Goal: Check status

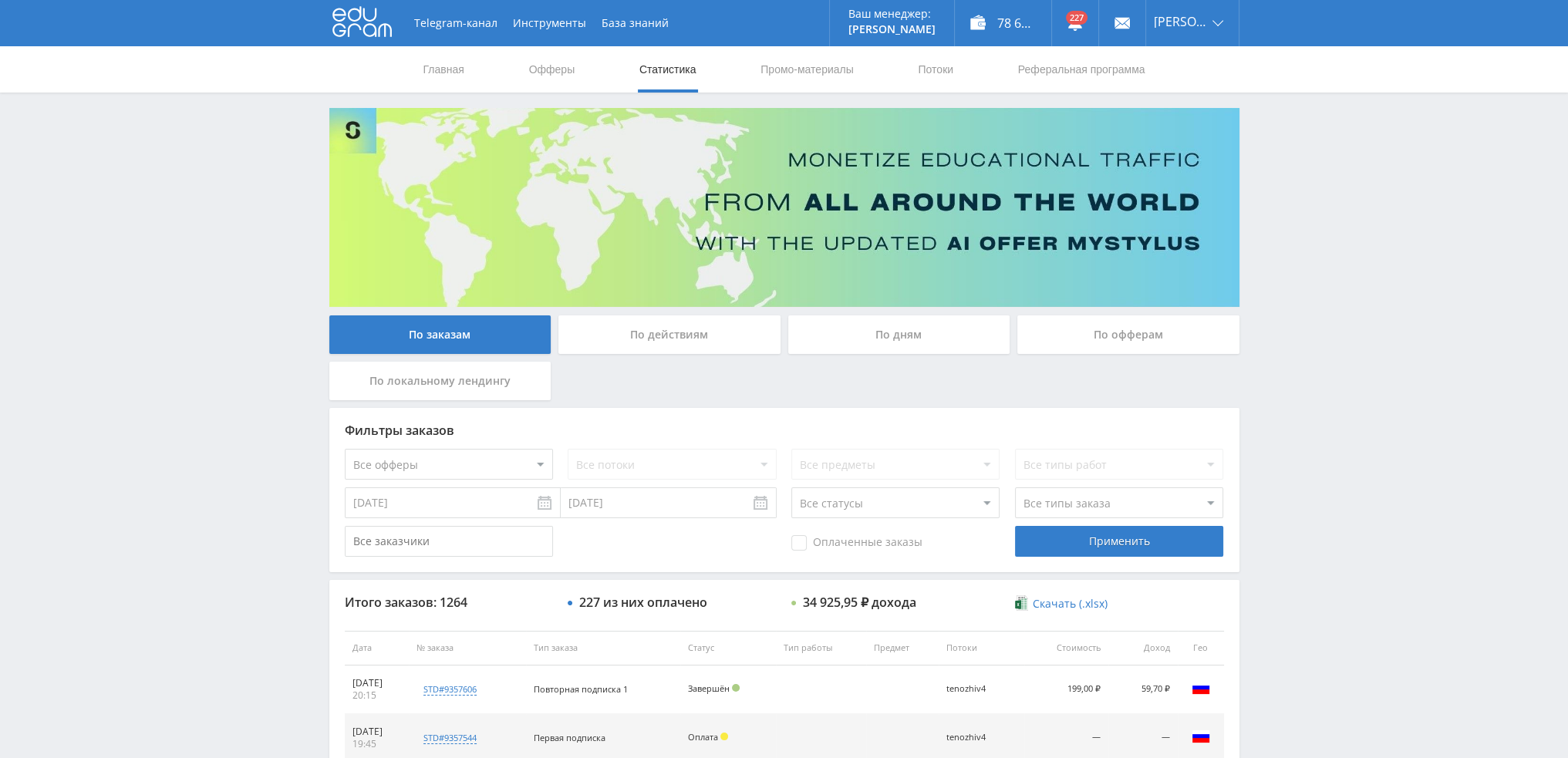
click at [882, 339] on div "По дням" at bounding box center [898, 334] width 222 height 39
click at [0, 0] on input "По дням" at bounding box center [0, 0] width 0 height 0
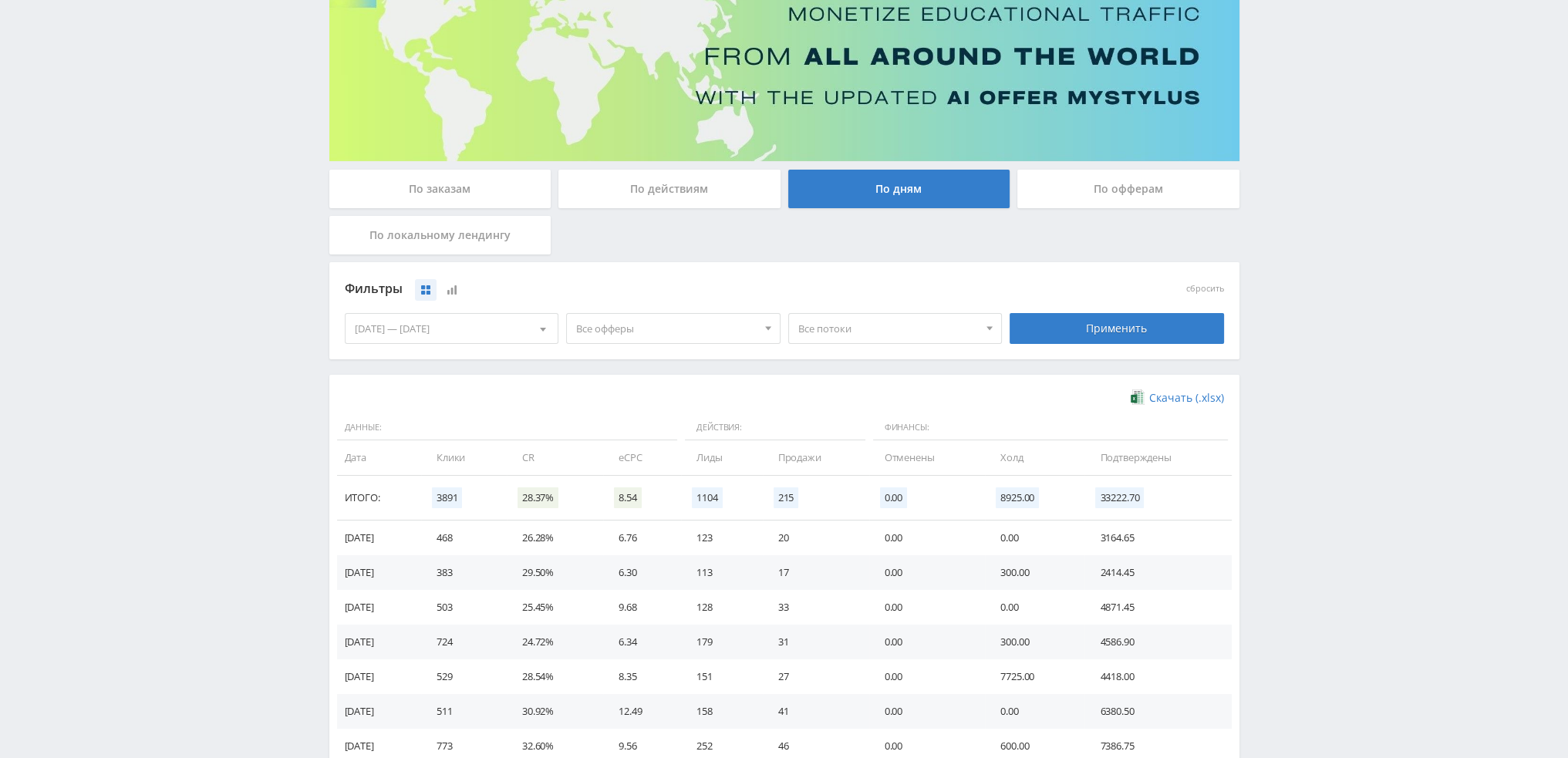
scroll to position [154, 0]
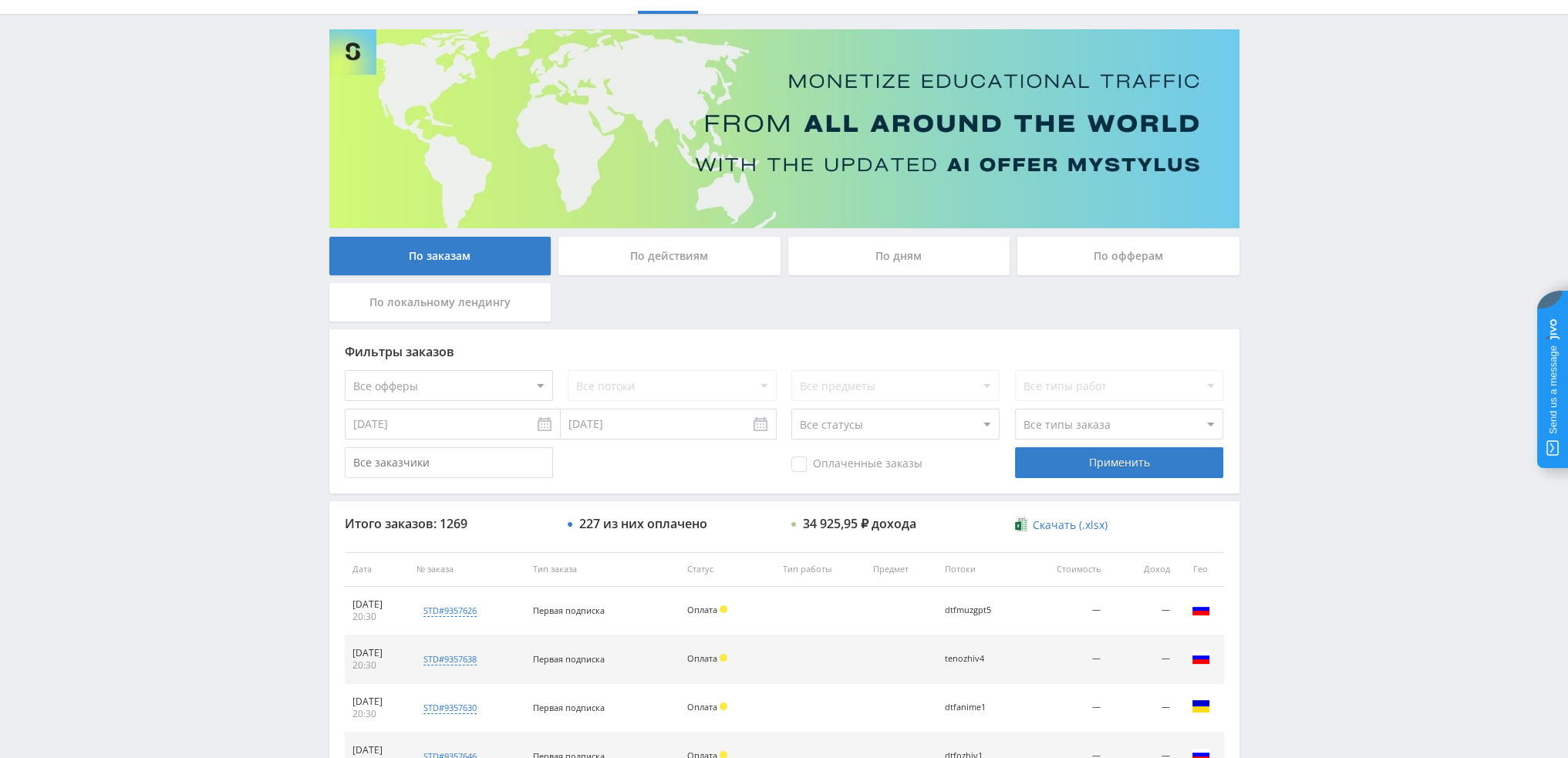
scroll to position [77, 0]
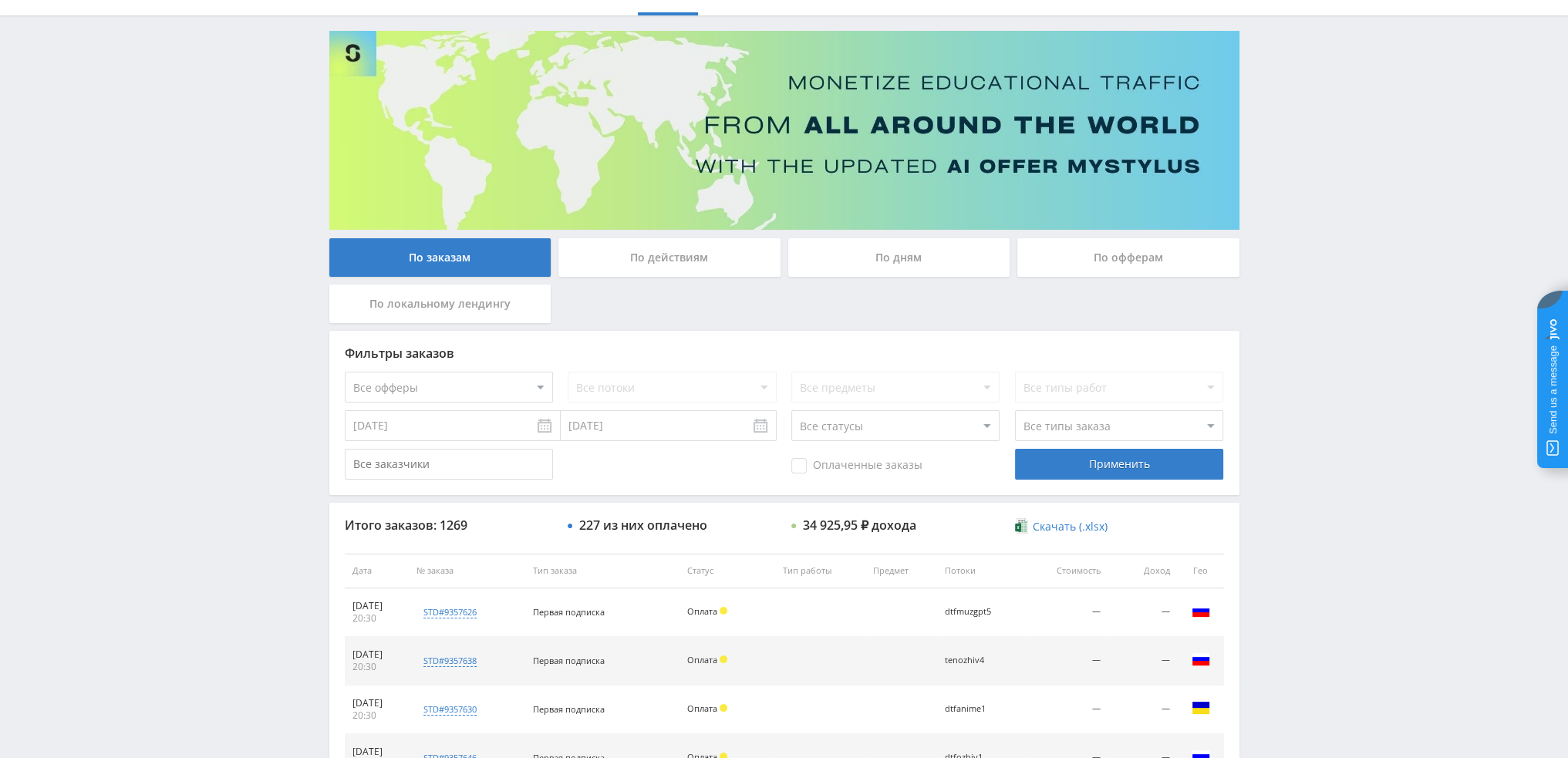
click at [869, 255] on div "По дням" at bounding box center [898, 257] width 222 height 39
click at [0, 0] on input "По дням" at bounding box center [0, 0] width 0 height 0
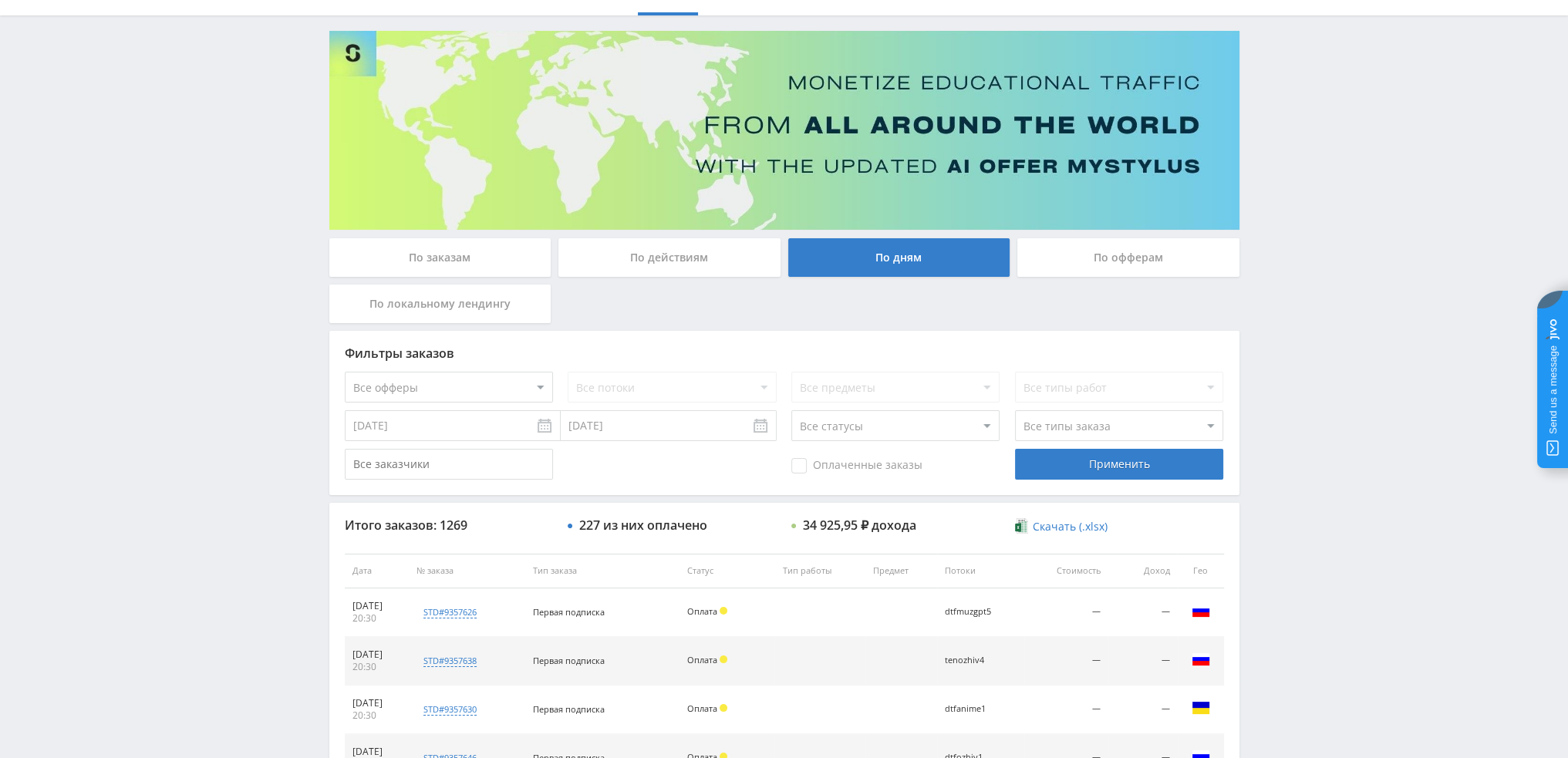
scroll to position [0, 0]
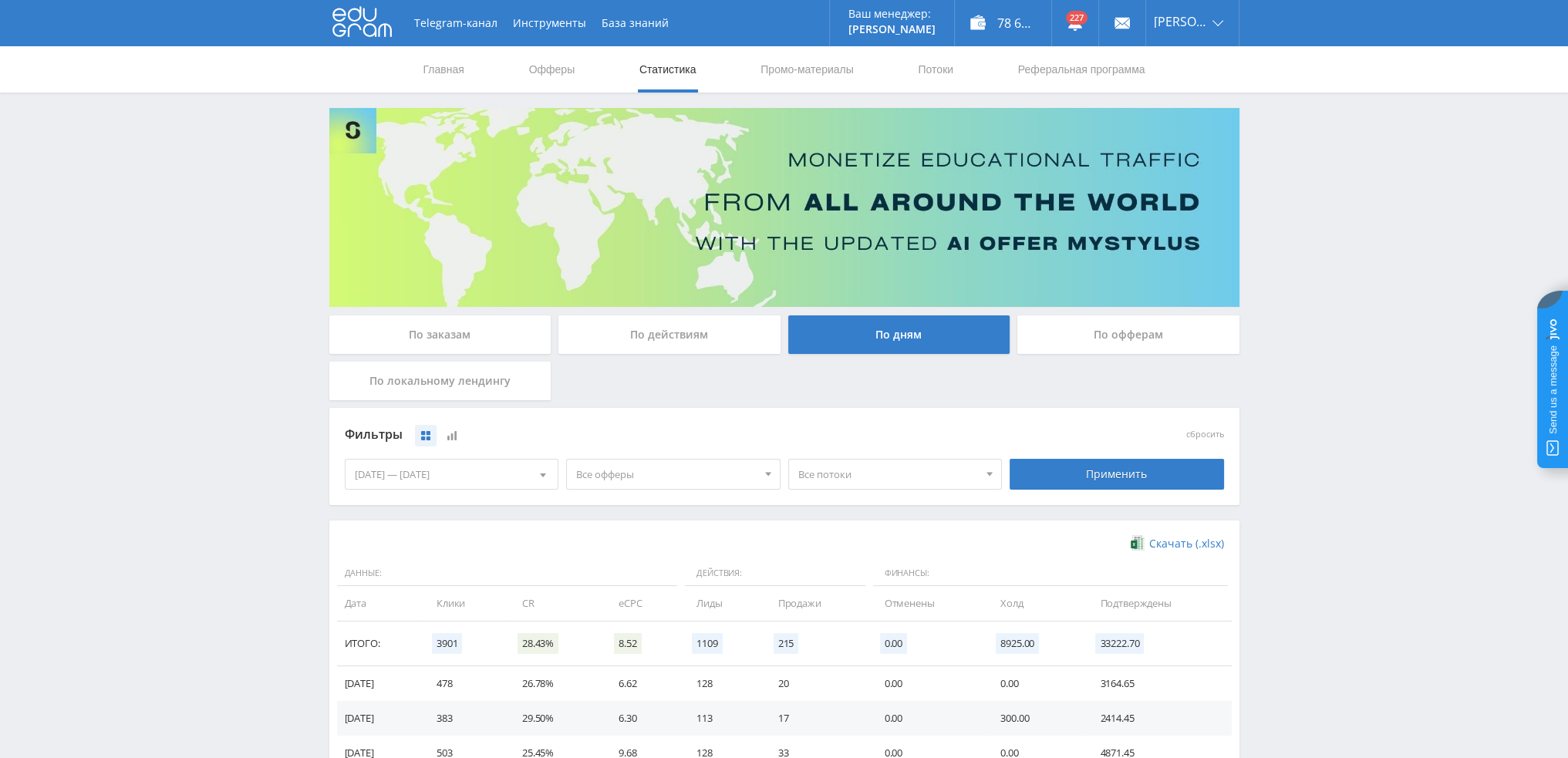
click at [632, 477] on span "Все офферы" at bounding box center [667, 473] width 181 height 29
click at [628, 547] on button "MyStylus - Revshare" at bounding box center [673, 546] width 213 height 22
click at [626, 525] on button "MyStylus" at bounding box center [673, 525] width 213 height 22
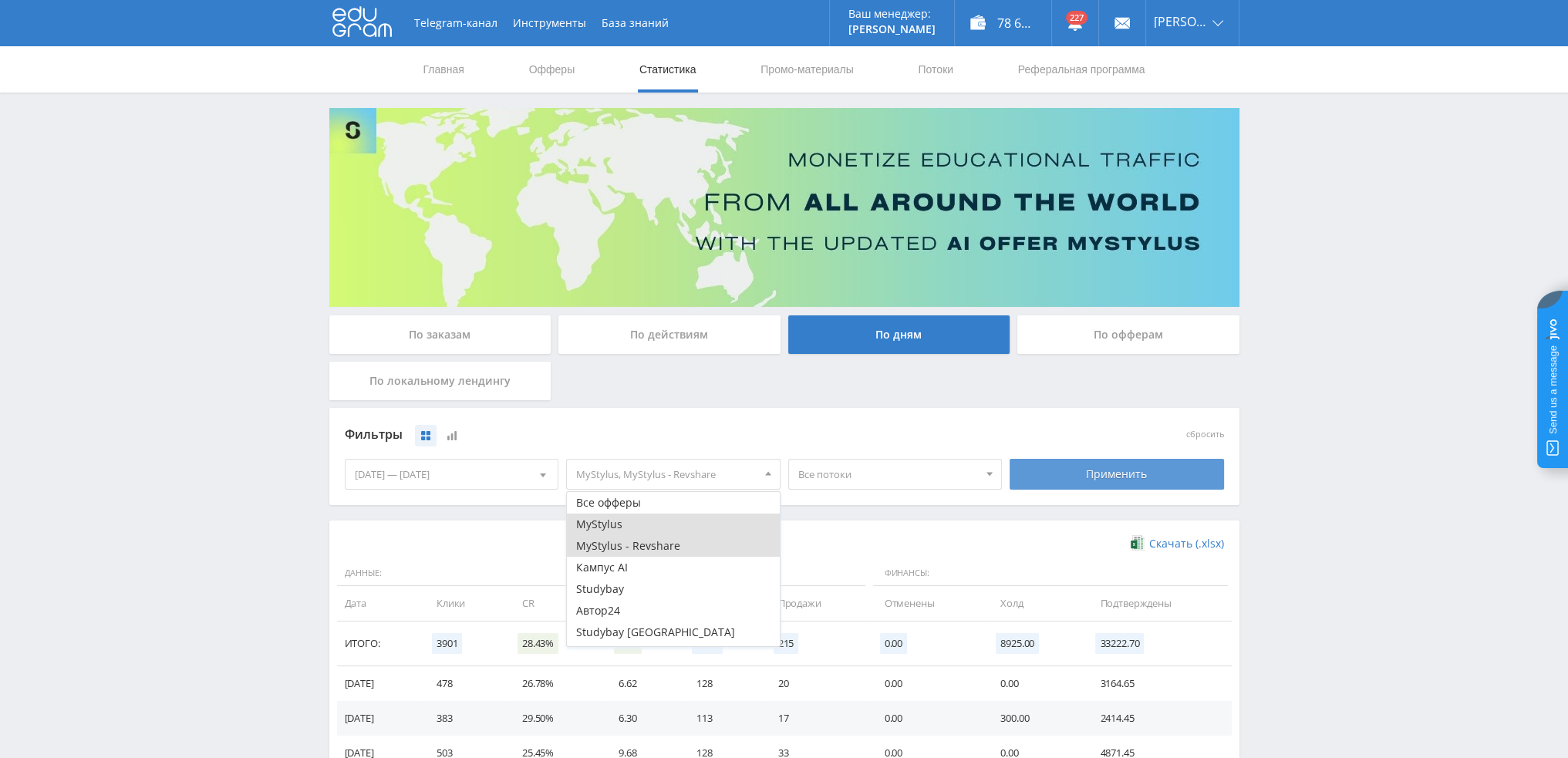
click at [1076, 473] on div "Применить" at bounding box center [1117, 474] width 215 height 31
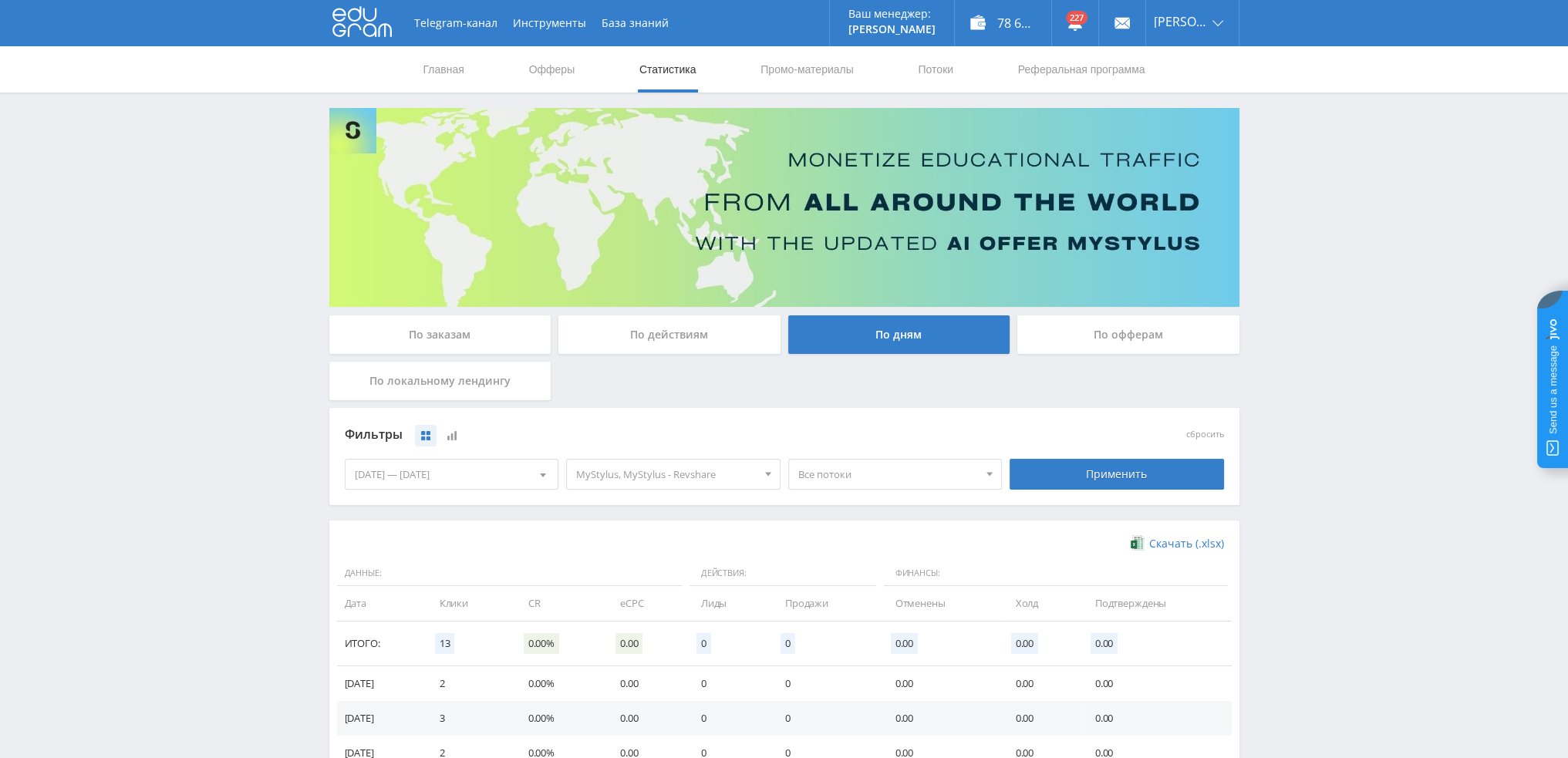
click at [808, 481] on span "Все потоки" at bounding box center [888, 473] width 181 height 29
click at [807, 527] on button "fs1" at bounding box center [895, 525] width 213 height 22
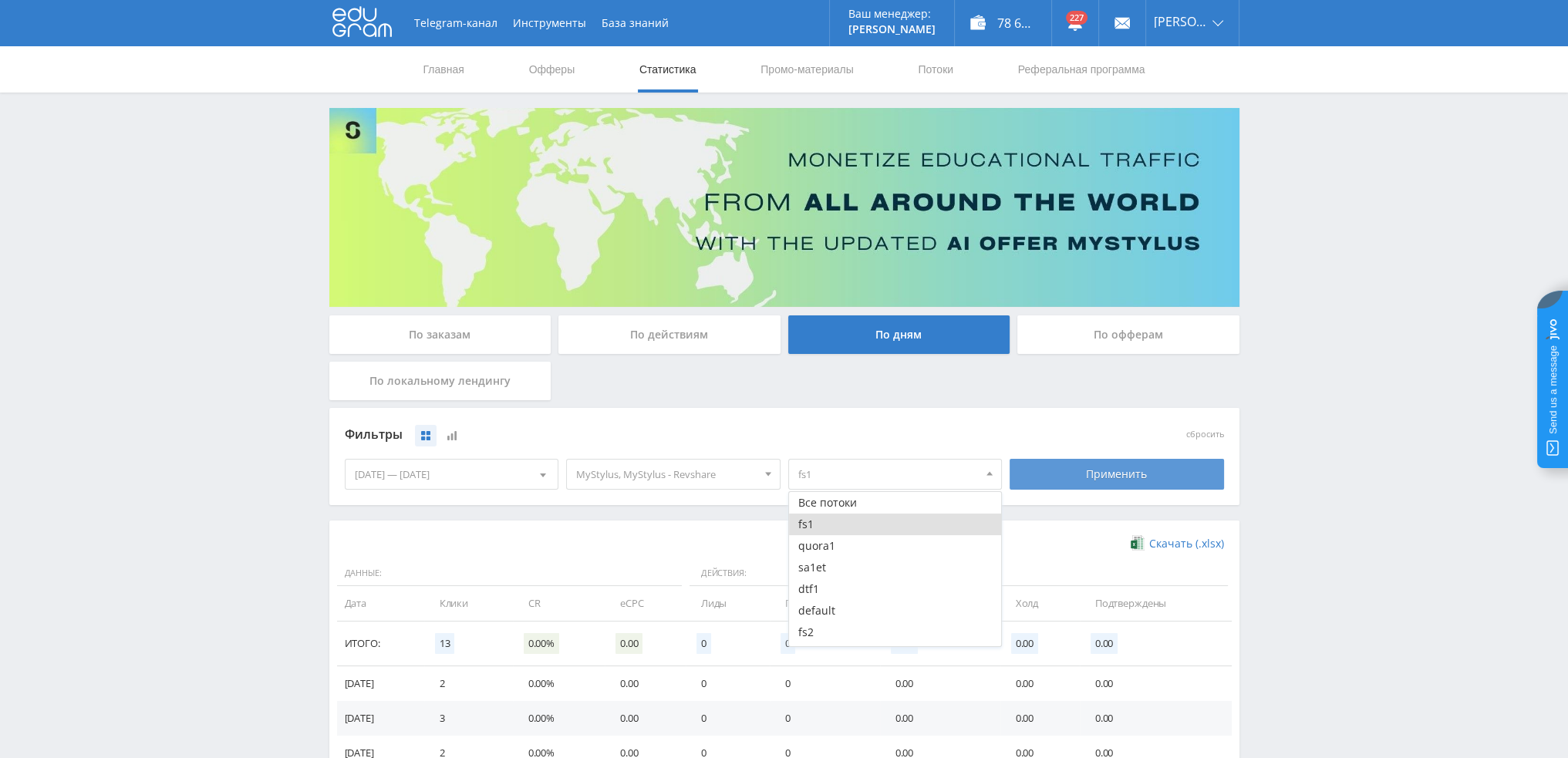
click at [1113, 484] on div "Применить" at bounding box center [1117, 474] width 215 height 31
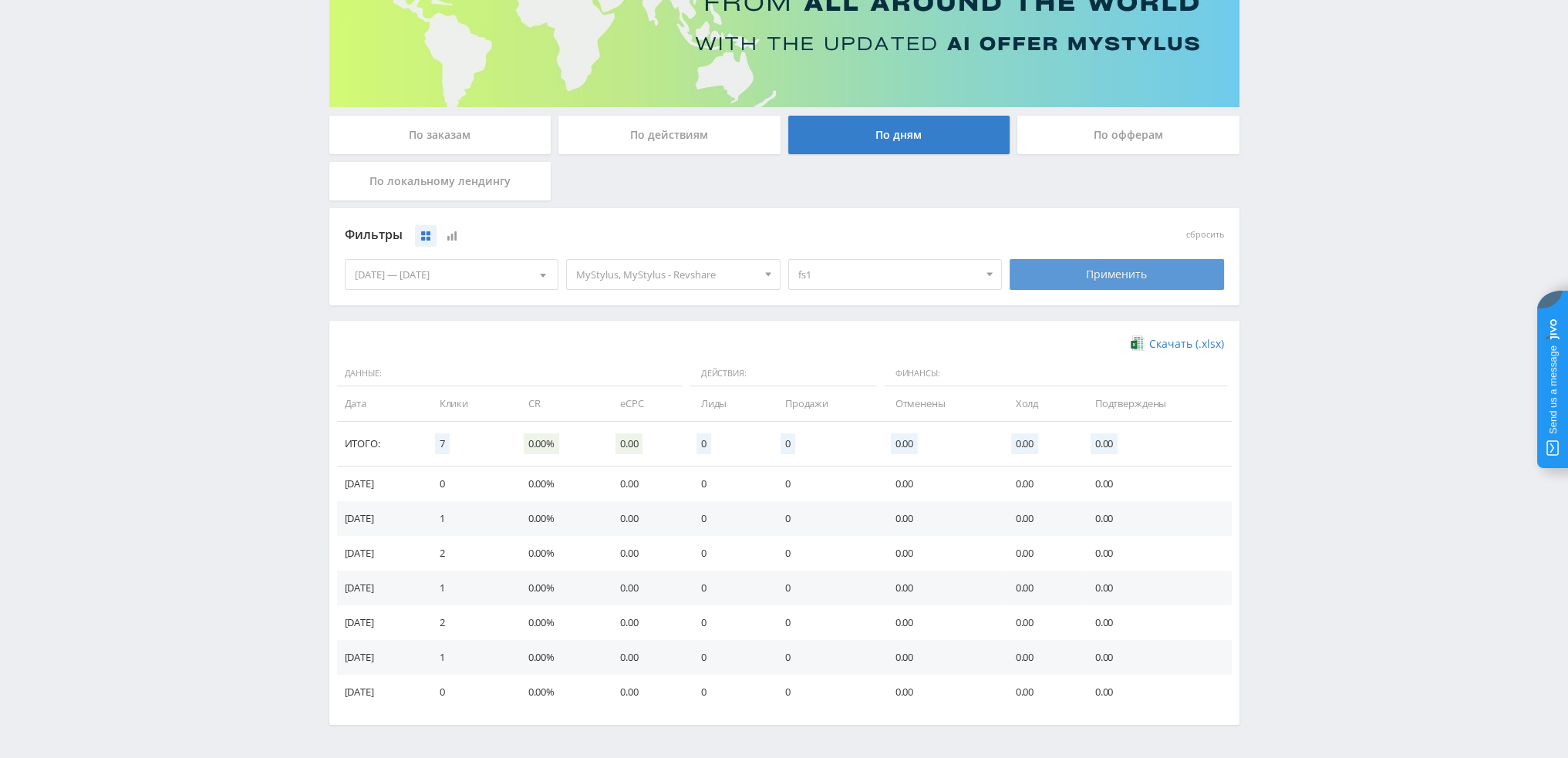
scroll to position [249, 0]
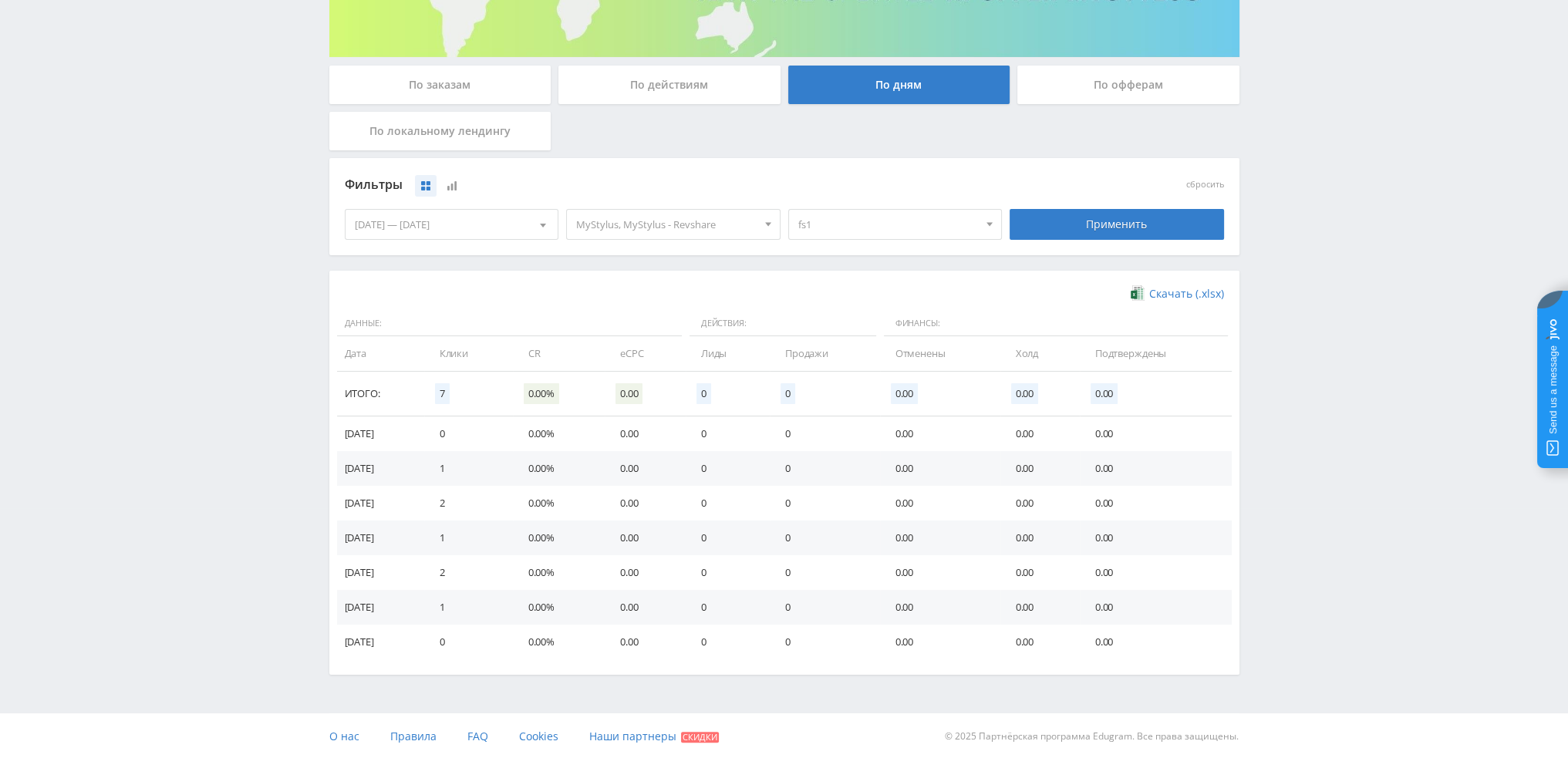
click at [891, 228] on span "fs1" at bounding box center [888, 224] width 181 height 29
click at [840, 272] on button "fs1" at bounding box center [895, 274] width 213 height 22
click at [831, 299] on button "quora1" at bounding box center [895, 296] width 213 height 22
click at [1074, 232] on div "Применить" at bounding box center [1117, 224] width 215 height 31
click at [893, 239] on div "quora1 Все потоки fs1 quora1 sa1et dtf1 default fs2 workanimfoto default" at bounding box center [894, 224] width 222 height 43
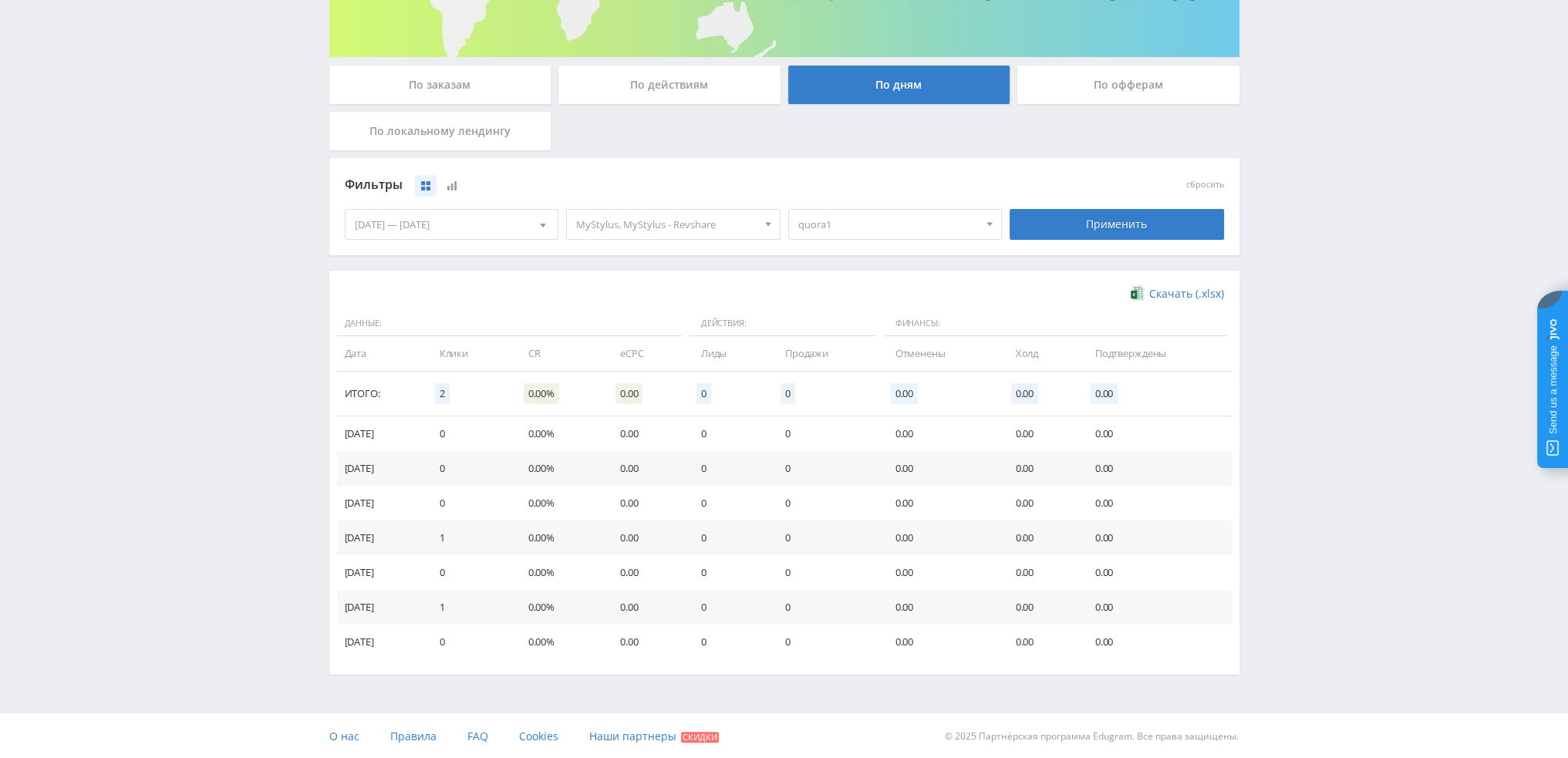
click at [861, 224] on span "quora1" at bounding box center [888, 224] width 181 height 29
click at [832, 293] on button "quora1" at bounding box center [895, 296] width 213 height 22
click at [827, 315] on button "sa1et" at bounding box center [895, 318] width 213 height 22
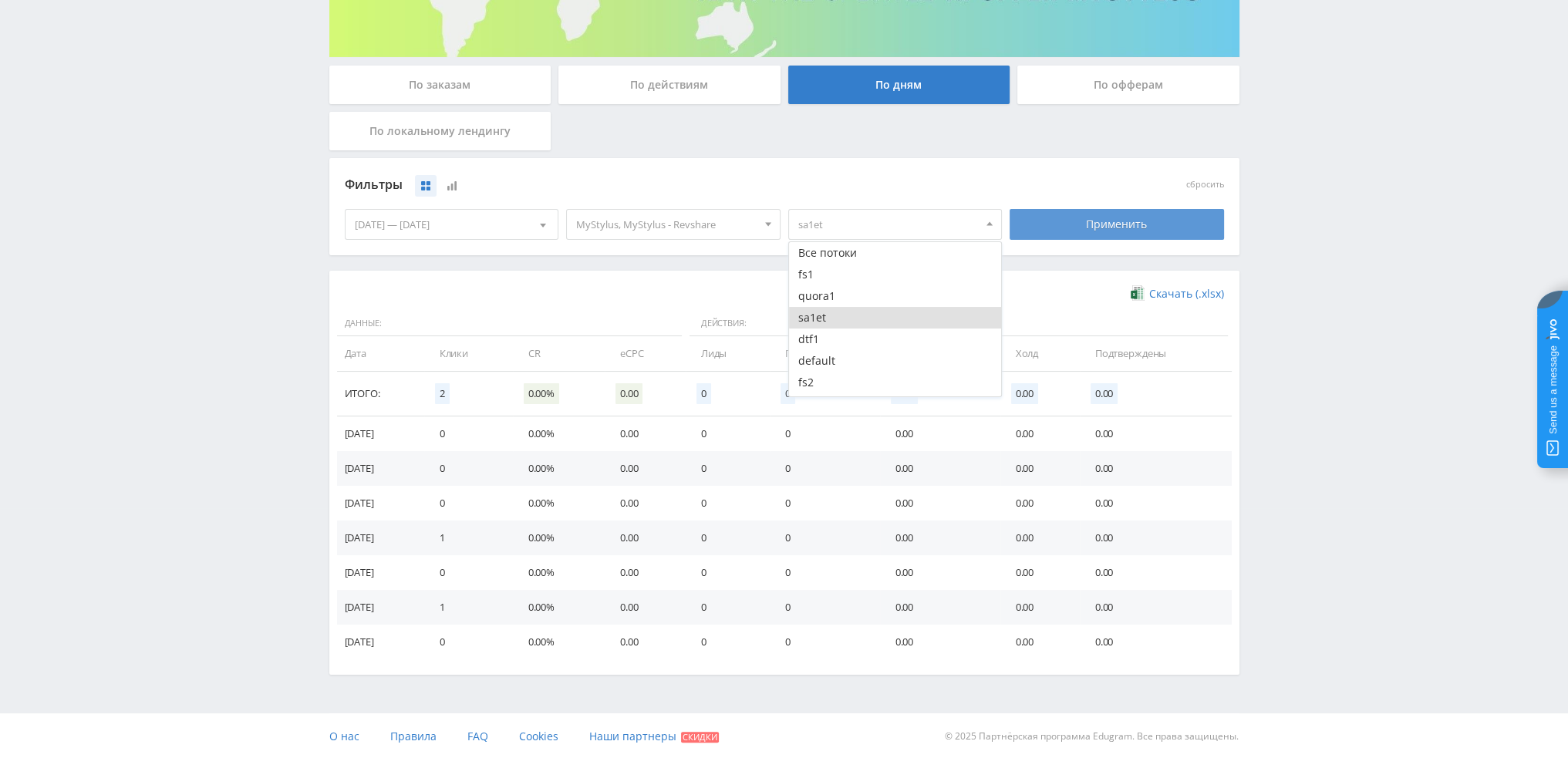
click at [1117, 234] on div "Применить" at bounding box center [1117, 224] width 215 height 31
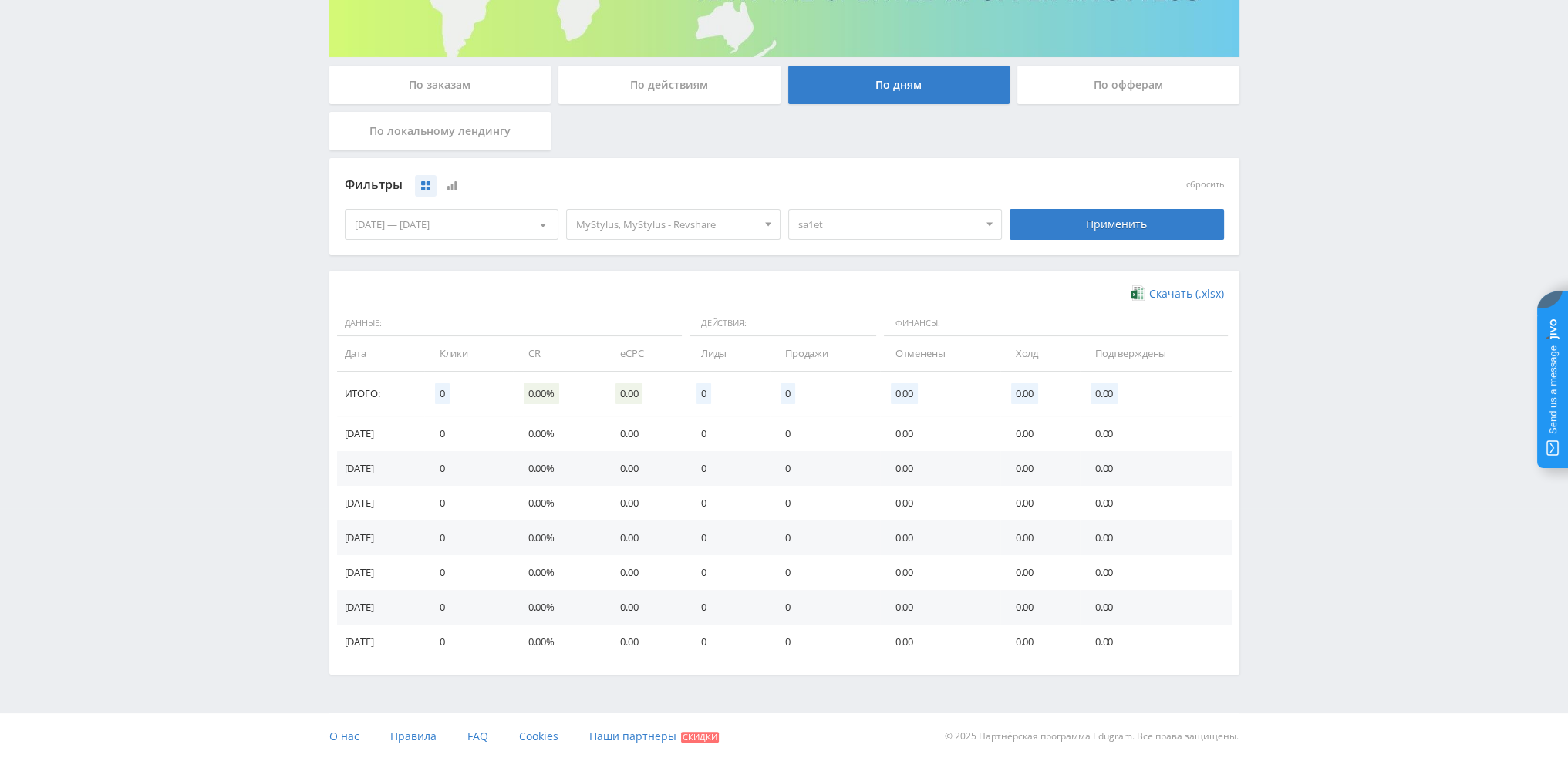
click at [845, 204] on div "sa1et Все потоки fs1 quora1 sa1et dtf1 default fs2 workanimfoto default" at bounding box center [894, 224] width 222 height 43
click at [842, 224] on span "sa1et" at bounding box center [888, 224] width 181 height 29
click at [831, 317] on button "sa1et" at bounding box center [895, 318] width 213 height 22
click at [820, 336] on button "dtf1" at bounding box center [895, 340] width 213 height 22
click at [814, 336] on button "dtf1" at bounding box center [895, 340] width 213 height 22
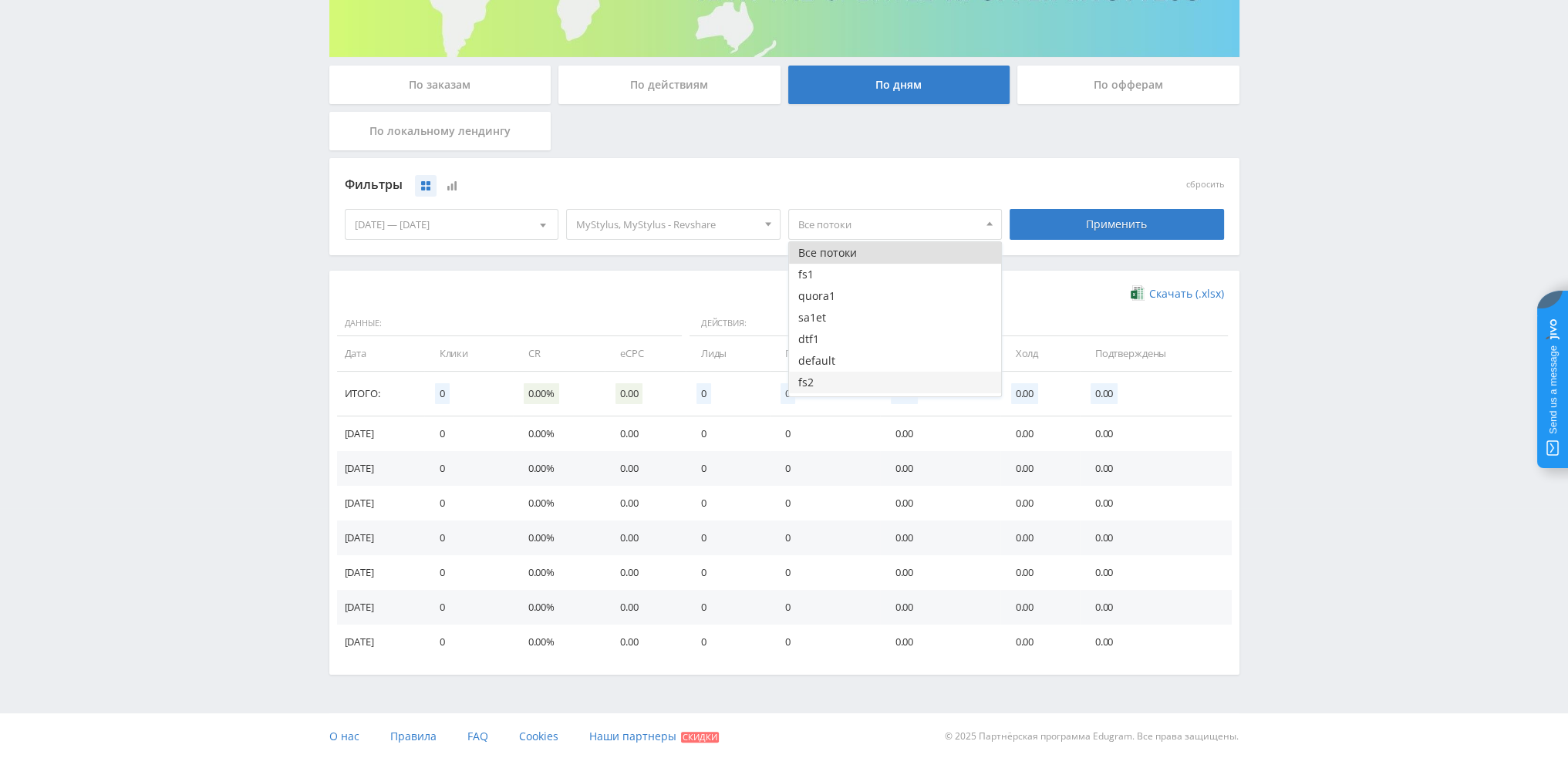
click at [815, 379] on button "fs2" at bounding box center [895, 382] width 213 height 22
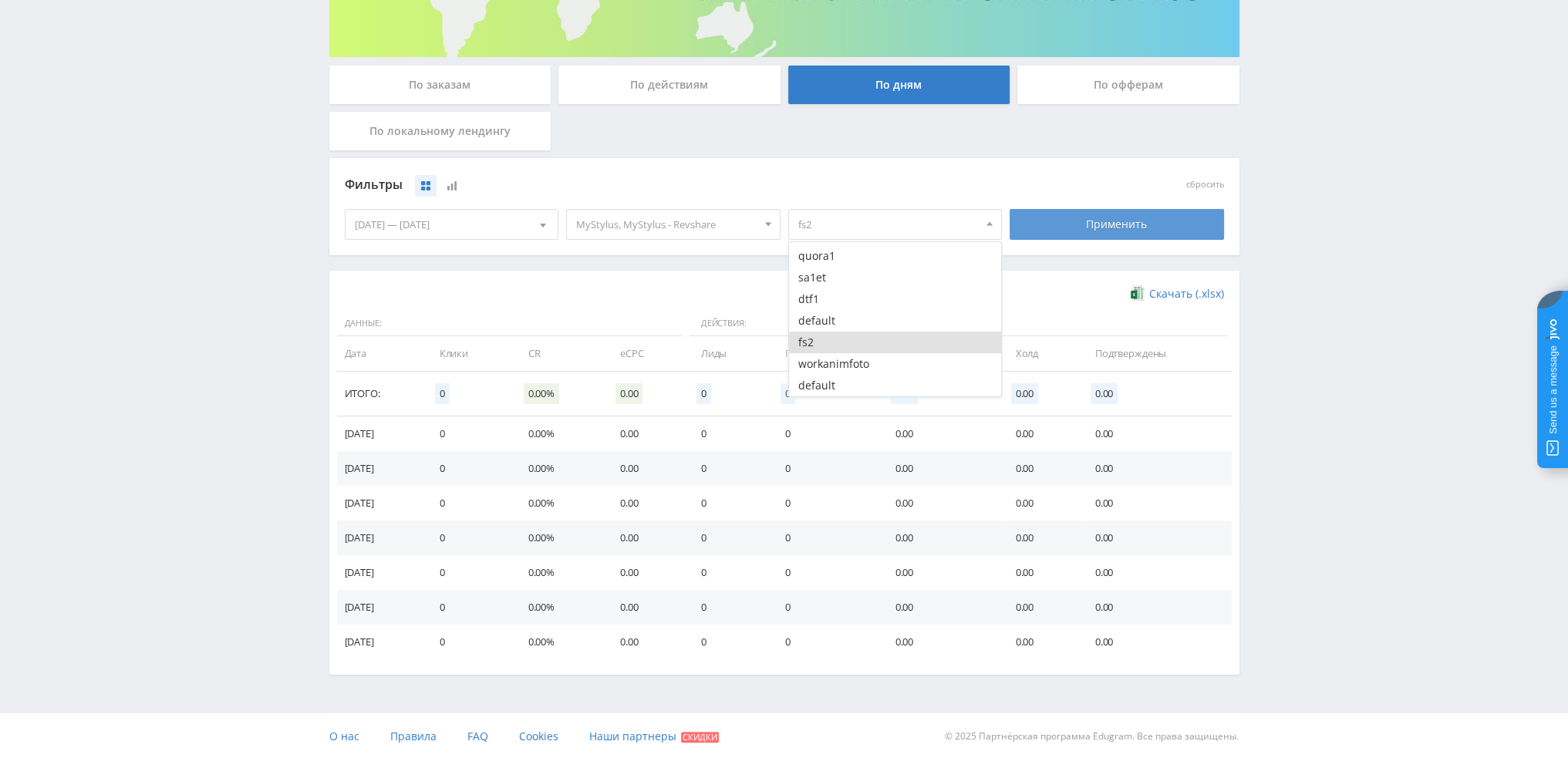
click at [1103, 228] on div "Применить" at bounding box center [1117, 224] width 215 height 31
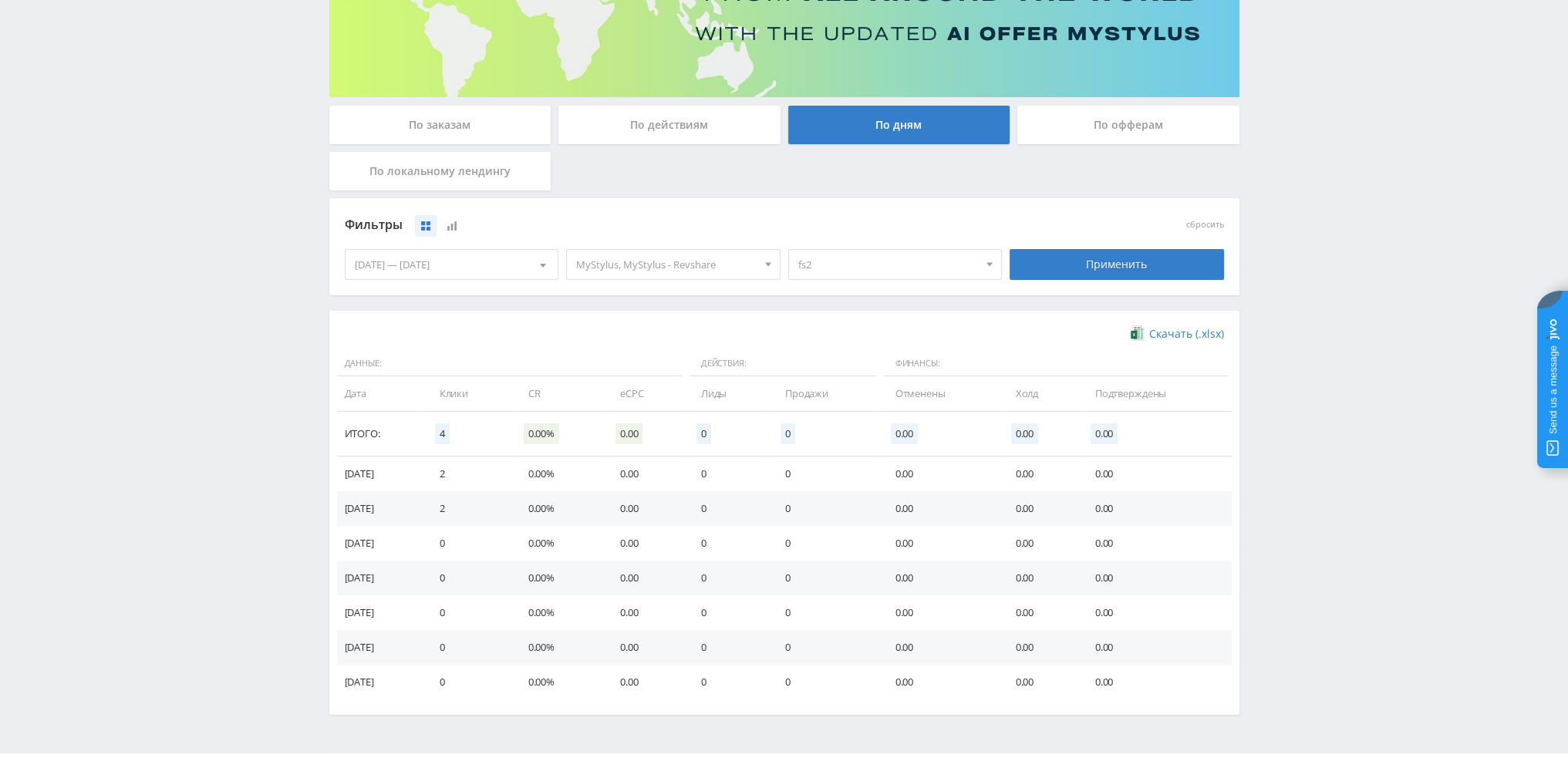
scroll to position [231, 0]
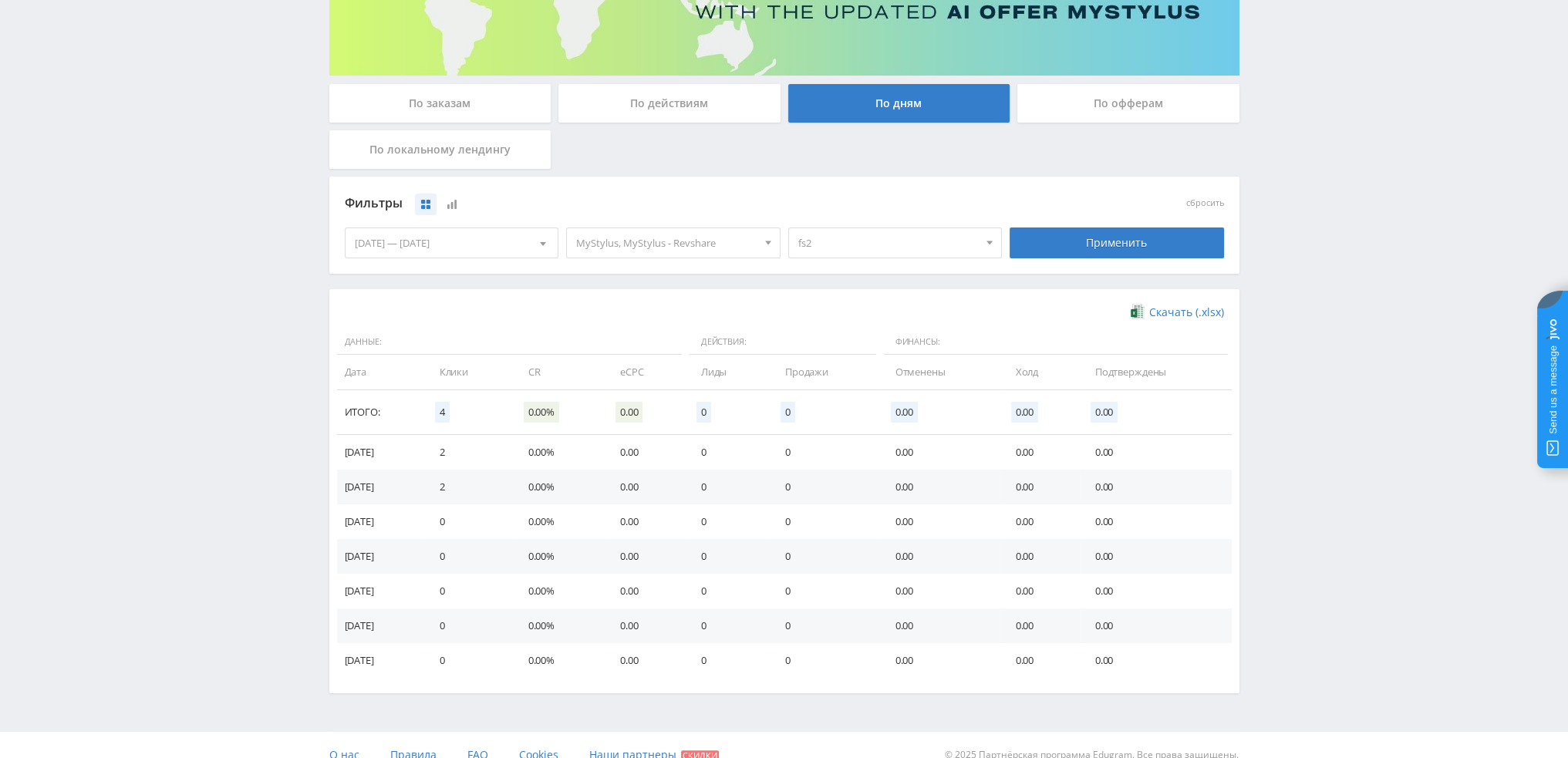
click at [900, 243] on span "fs2" at bounding box center [888, 242] width 181 height 29
click at [837, 367] on button "fs2" at bounding box center [895, 361] width 213 height 22
click at [836, 393] on button "default" at bounding box center [895, 404] width 213 height 22
click at [846, 382] on button "workanimfoto" at bounding box center [895, 382] width 213 height 22
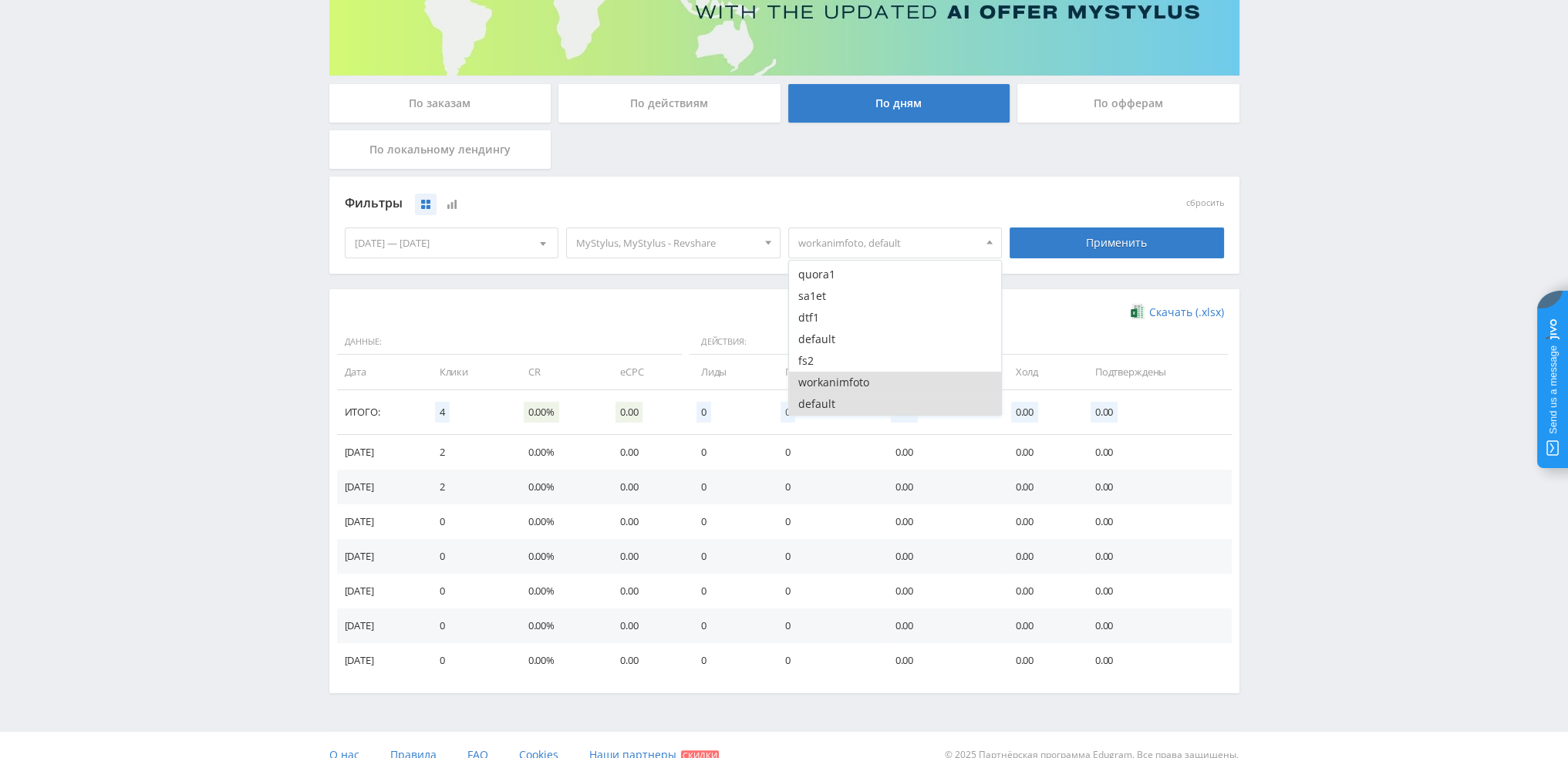
click at [836, 397] on button "default" at bounding box center [895, 404] width 213 height 22
click at [824, 380] on button "workanimfoto" at bounding box center [895, 382] width 213 height 22
click at [824, 365] on button "fs2" at bounding box center [895, 361] width 213 height 22
